Goal: Task Accomplishment & Management: Manage account settings

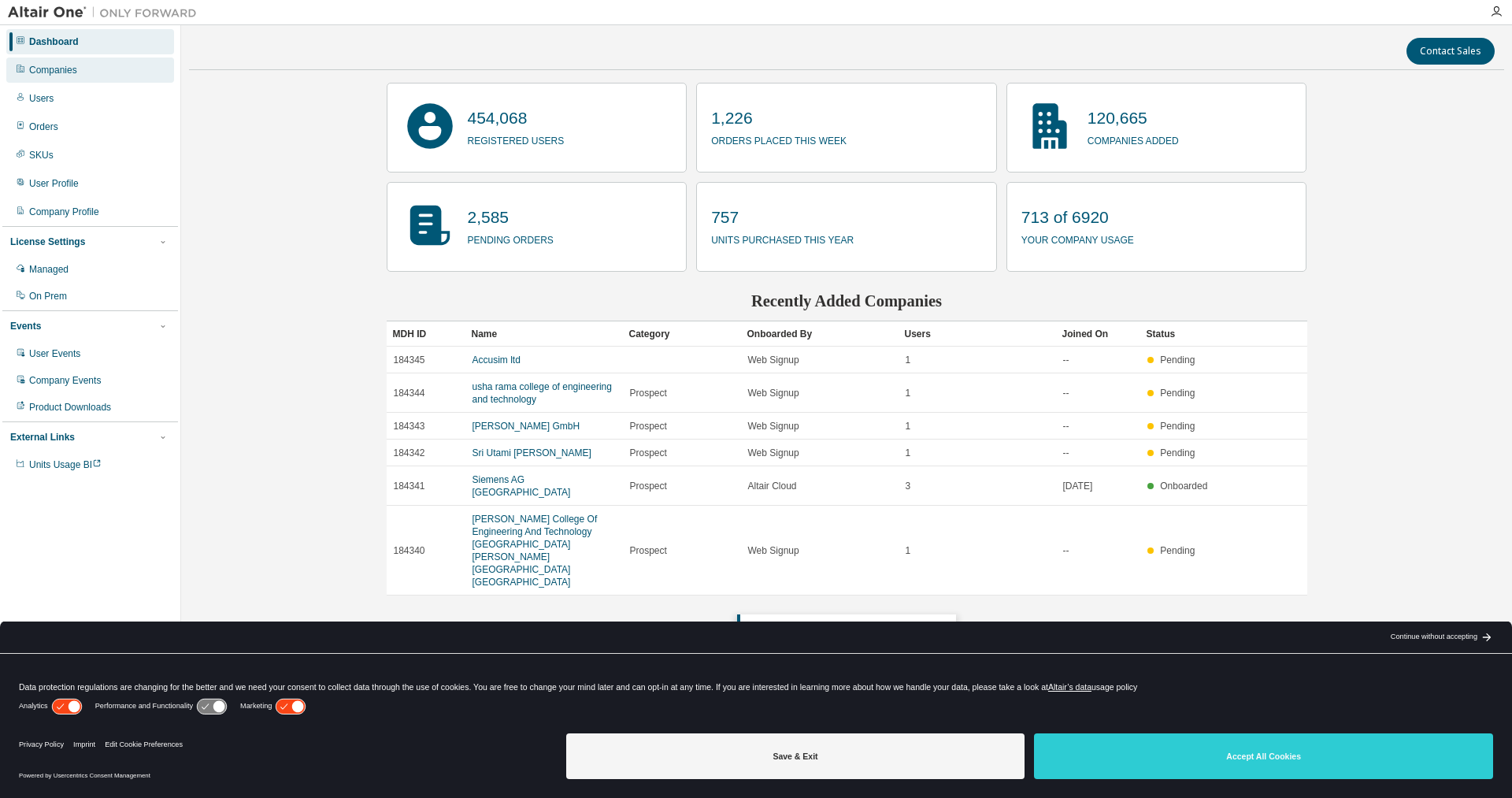
click at [79, 79] on div "Companies" at bounding box center [90, 70] width 168 height 25
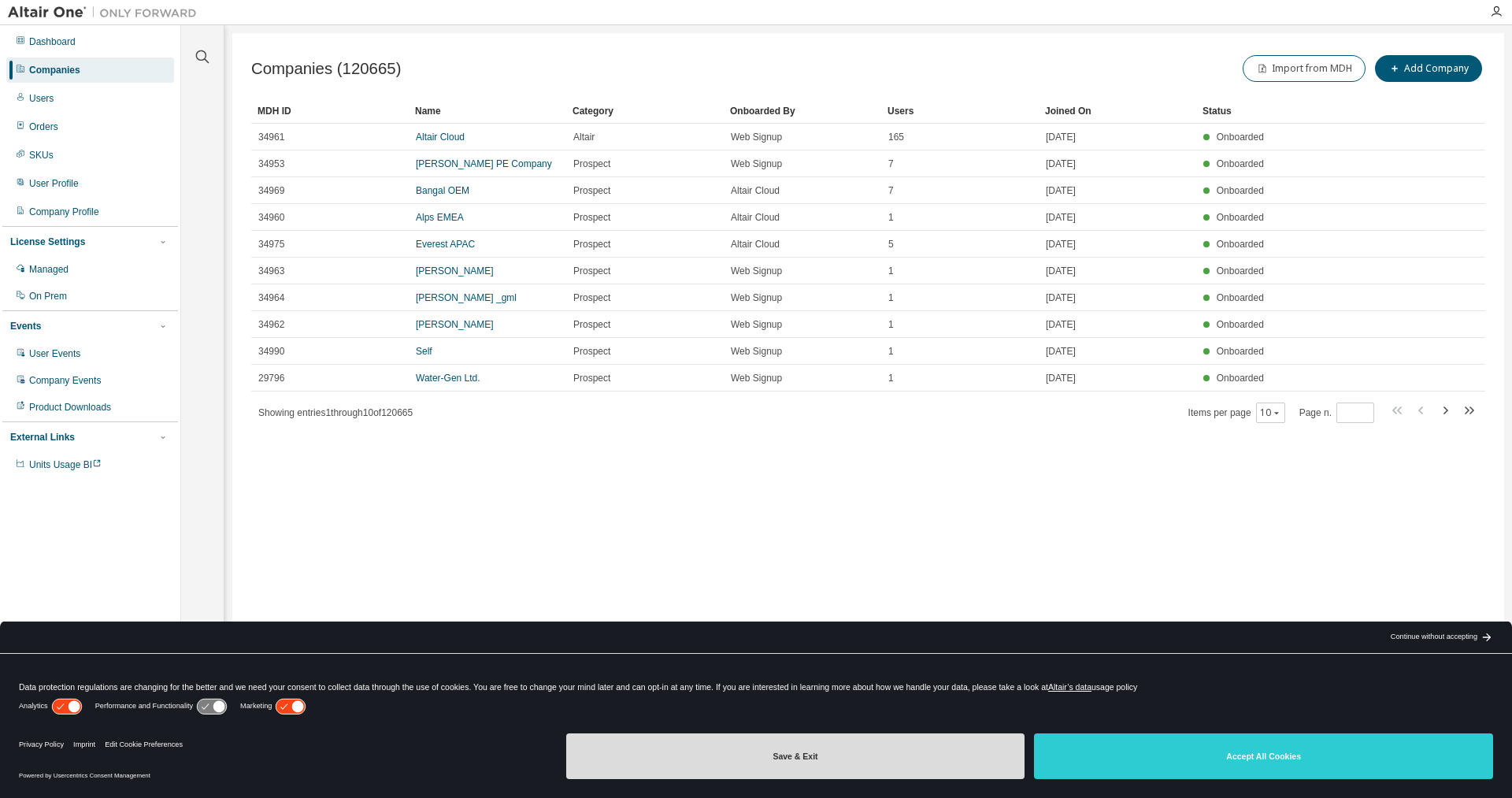
click at [973, 755] on button "Save & Exit" at bounding box center [796, 756] width 459 height 46
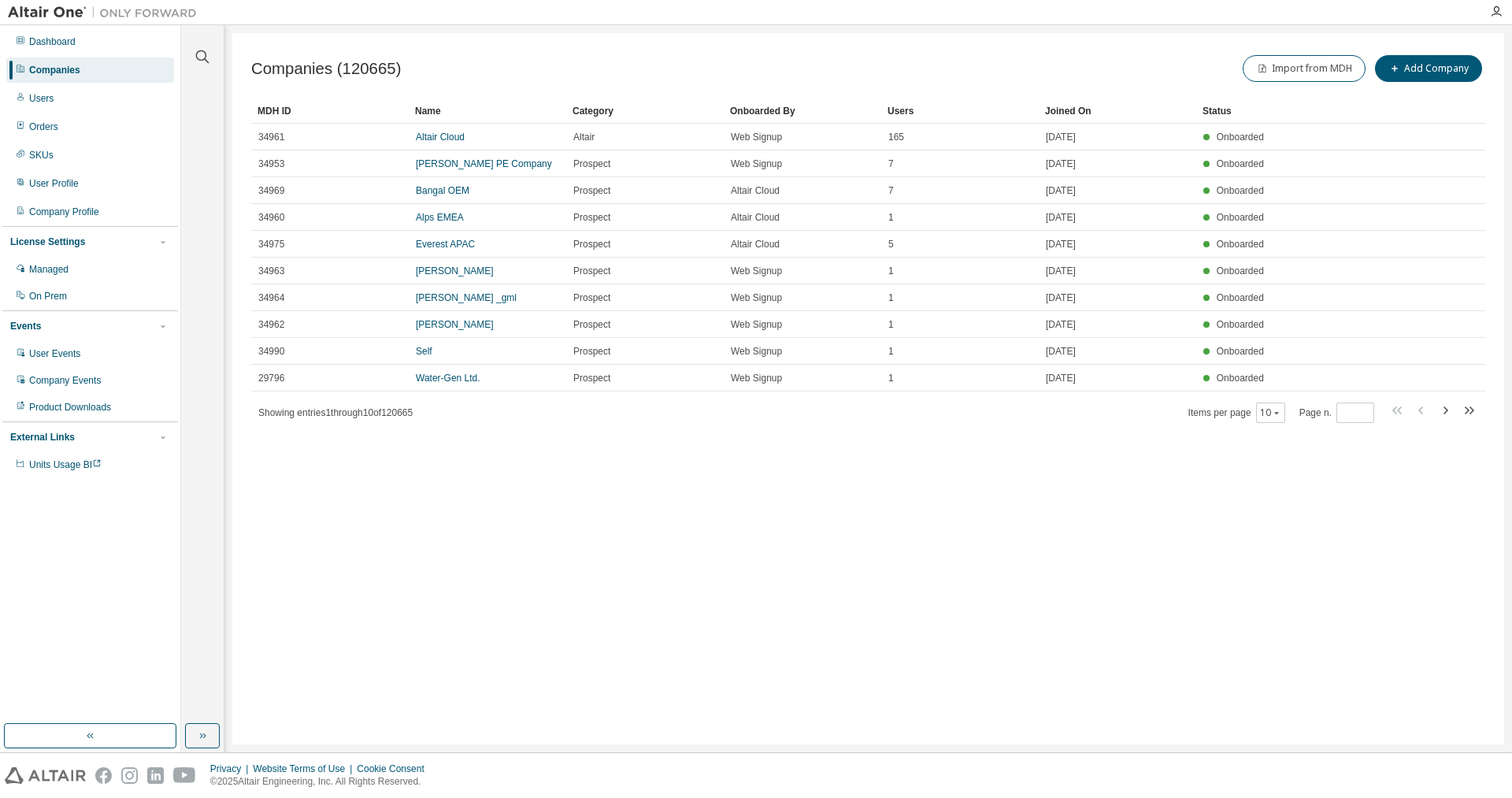
click at [1003, 552] on div "Companies (120665) Import from MDH Add Company Clear Load Save Save As Field Op…" at bounding box center [868, 389] width 1273 height 712
click at [200, 54] on icon "button" at bounding box center [203, 57] width 19 height 19
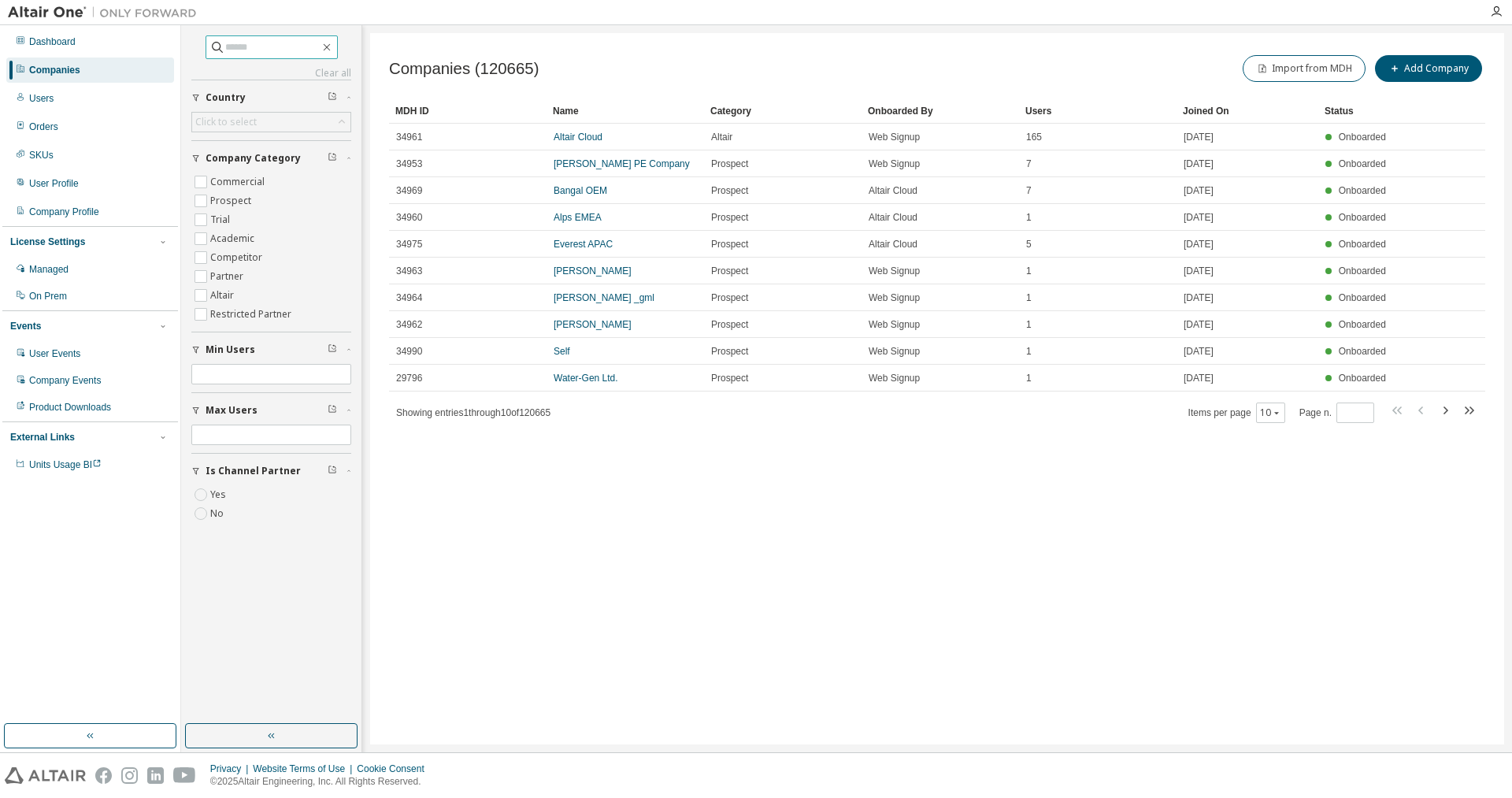
click at [229, 50] on input "text" at bounding box center [272, 48] width 95 height 16
click at [331, 47] on icon "button" at bounding box center [326, 48] width 7 height 7
click at [333, 47] on icon "button" at bounding box center [327, 47] width 13 height 13
click at [1495, 15] on icon "button" at bounding box center [1496, 12] width 13 height 13
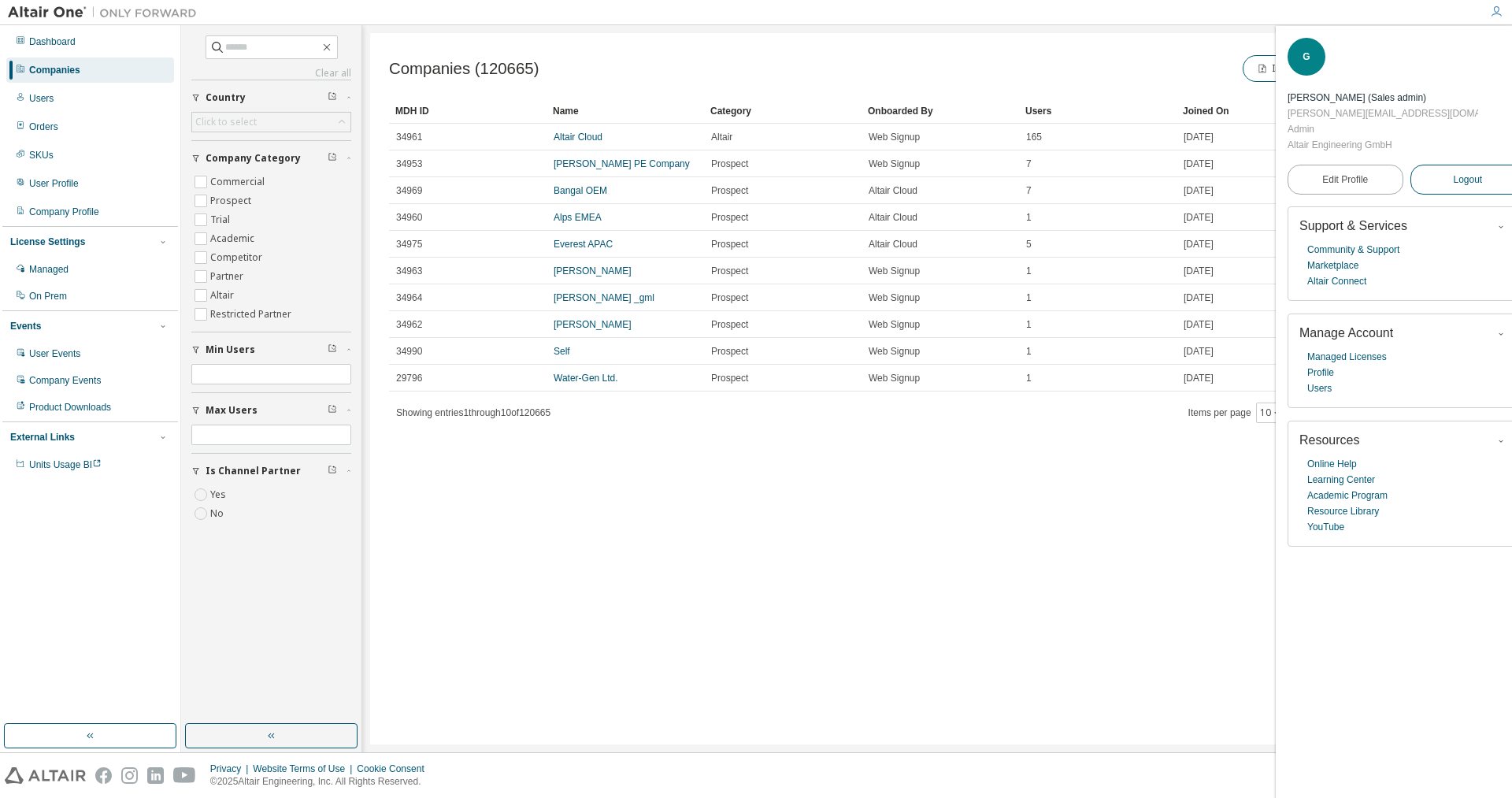
click at [1461, 172] on span "Logout" at bounding box center [1467, 179] width 29 height 16
